Goal: Find specific page/section: Find specific page/section

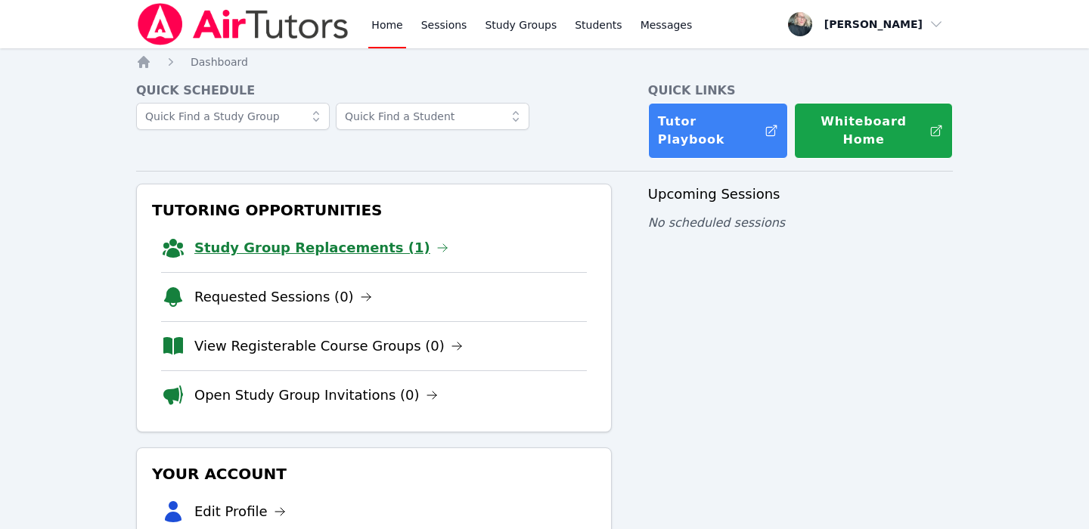
click at [296, 237] on link "Study Group Replacements (1)" at bounding box center [321, 247] width 254 height 21
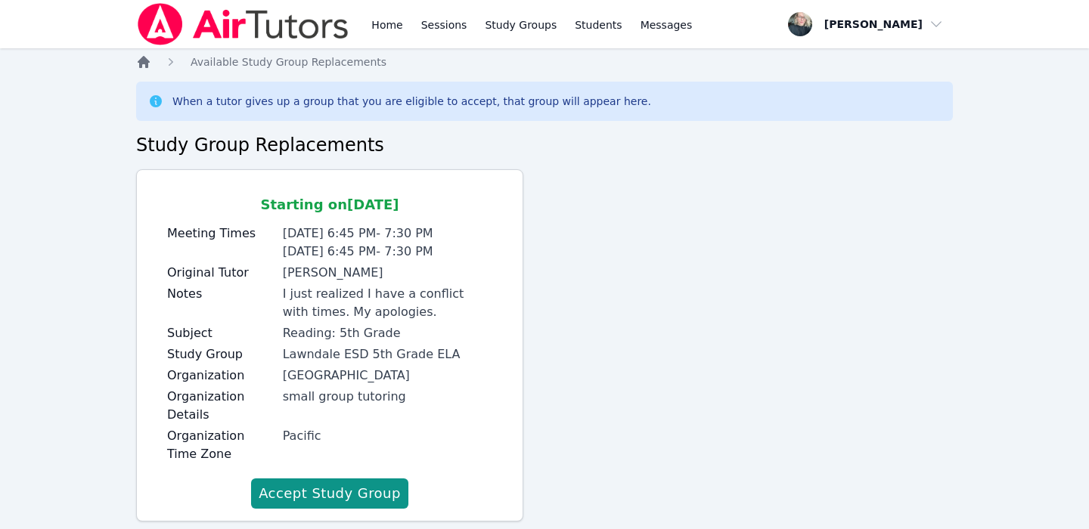
click at [139, 60] on icon "Breadcrumb" at bounding box center [144, 62] width 12 height 12
